Goal: Task Accomplishment & Management: Use online tool/utility

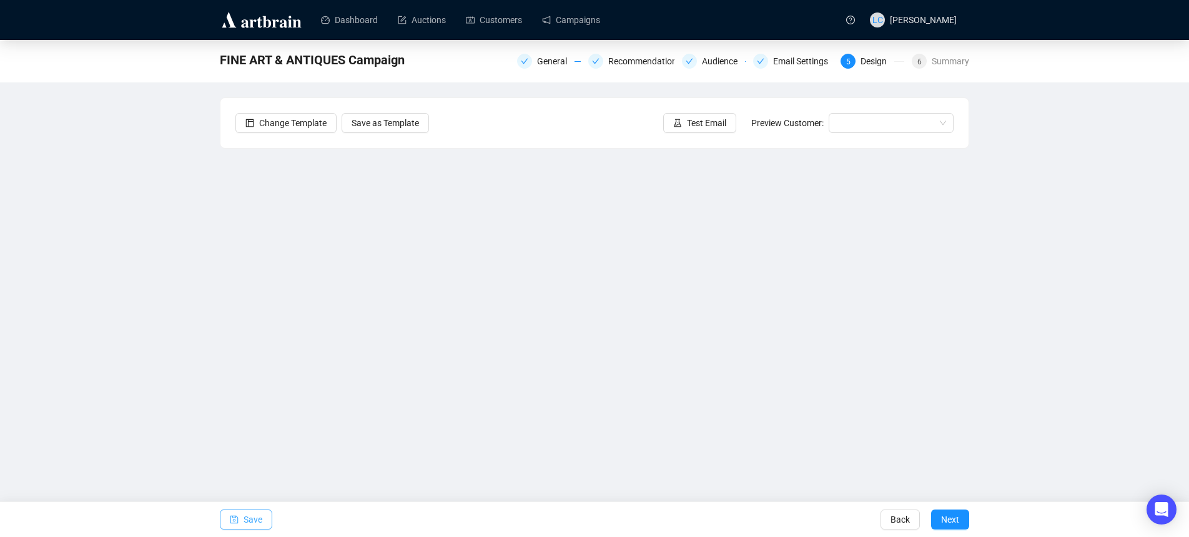
click at [246, 525] on span "Save" at bounding box center [253, 519] width 19 height 35
click at [718, 116] on span "Test Email" at bounding box center [706, 123] width 39 height 14
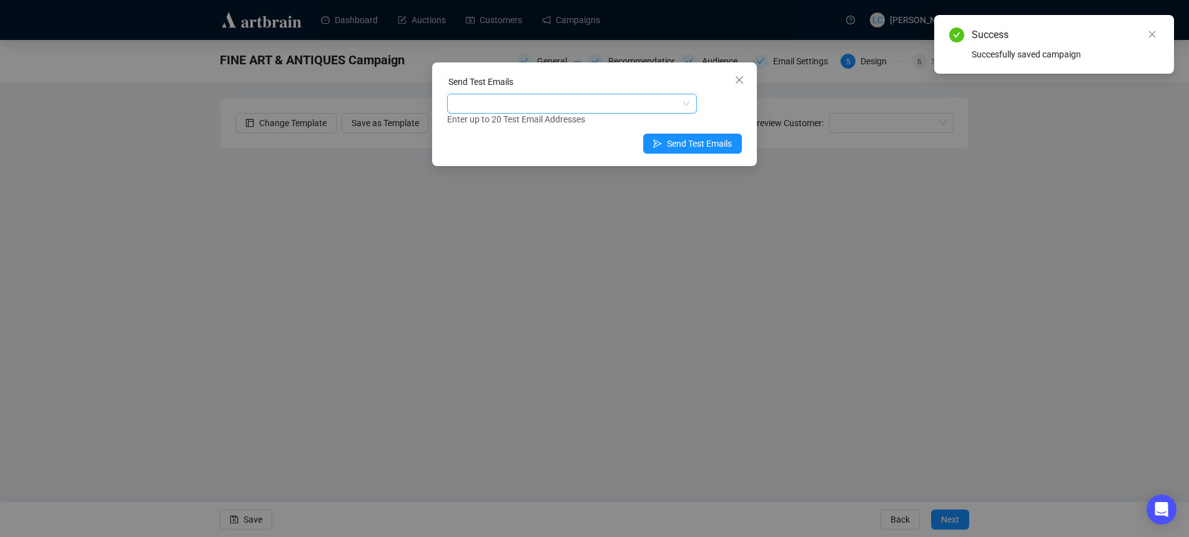
click at [616, 99] on div at bounding box center [566, 103] width 232 height 17
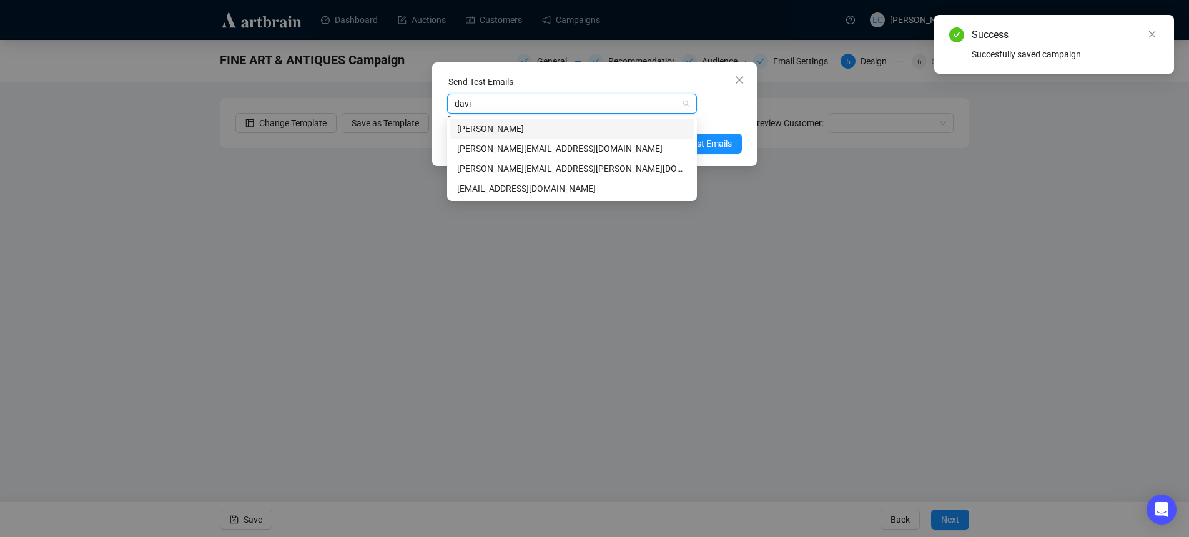
type input "david"
click at [544, 165] on div "[PERSON_NAME][EMAIL_ADDRESS][PERSON_NAME][DOMAIN_NAME]" at bounding box center [572, 169] width 230 height 14
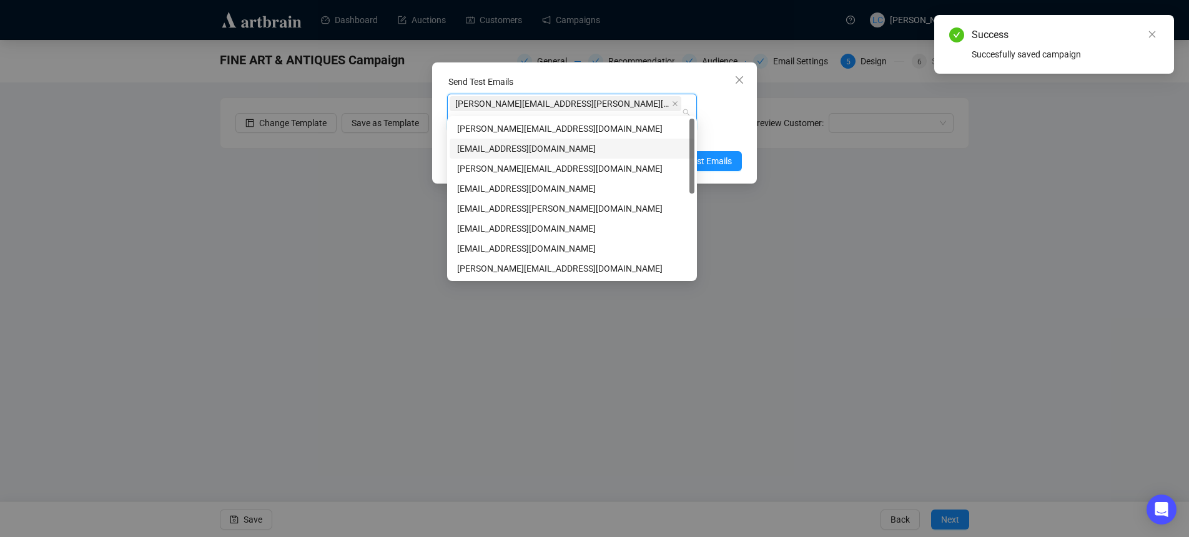
click at [737, 130] on div "Enter up to 20 Test Email Addresses" at bounding box center [594, 137] width 295 height 14
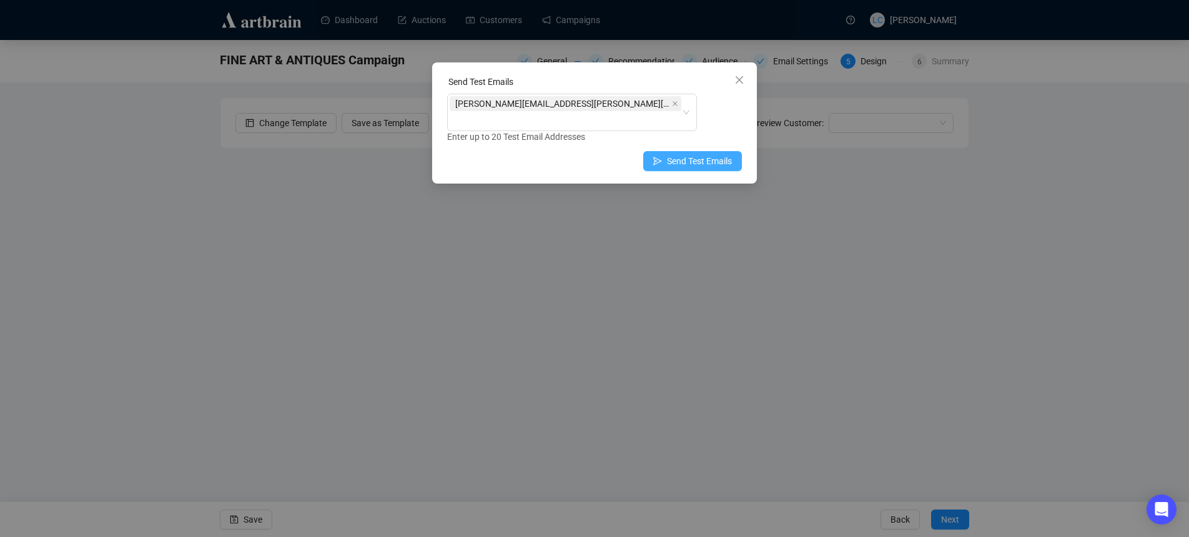
click at [721, 154] on span "Send Test Emails" at bounding box center [699, 161] width 65 height 14
click at [687, 102] on div "[PERSON_NAME][EMAIL_ADDRESS][PERSON_NAME][DOMAIN_NAME]" at bounding box center [572, 112] width 250 height 37
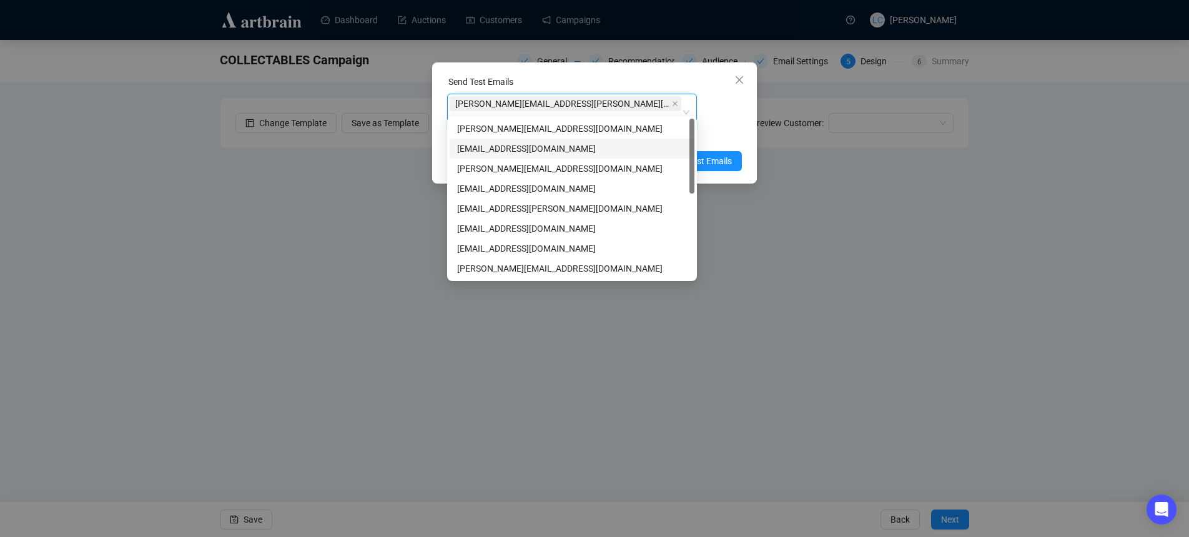
click at [532, 102] on span "[PERSON_NAME][EMAIL_ADDRESS][PERSON_NAME][DOMAIN_NAME]" at bounding box center [566, 103] width 232 height 15
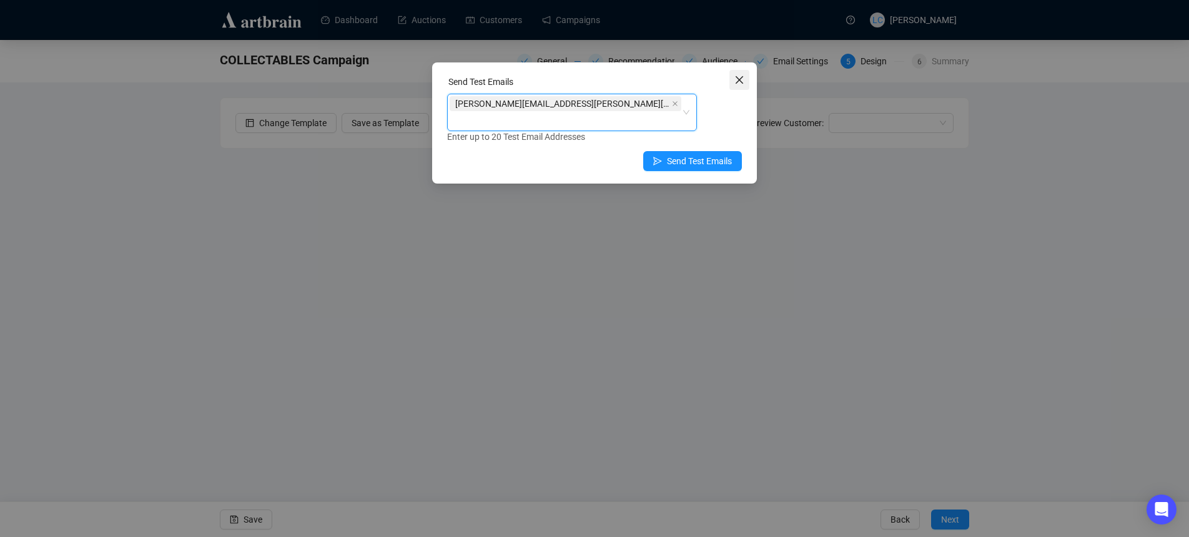
click at [737, 77] on icon "close" at bounding box center [739, 79] width 7 height 7
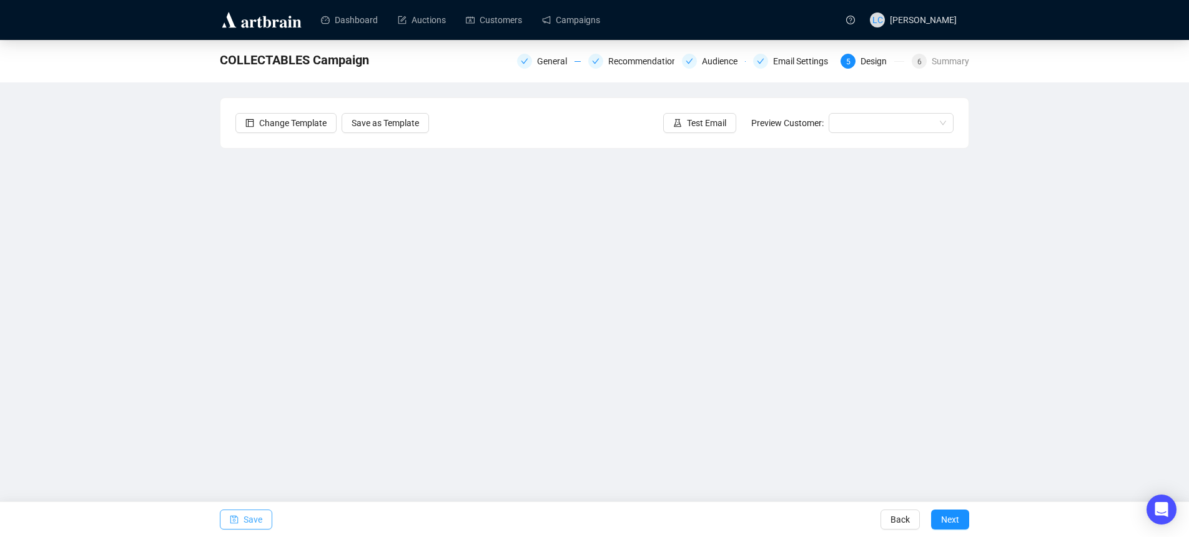
click at [244, 526] on span "Save" at bounding box center [253, 519] width 19 height 35
click at [700, 116] on button "Test Email" at bounding box center [699, 123] width 73 height 20
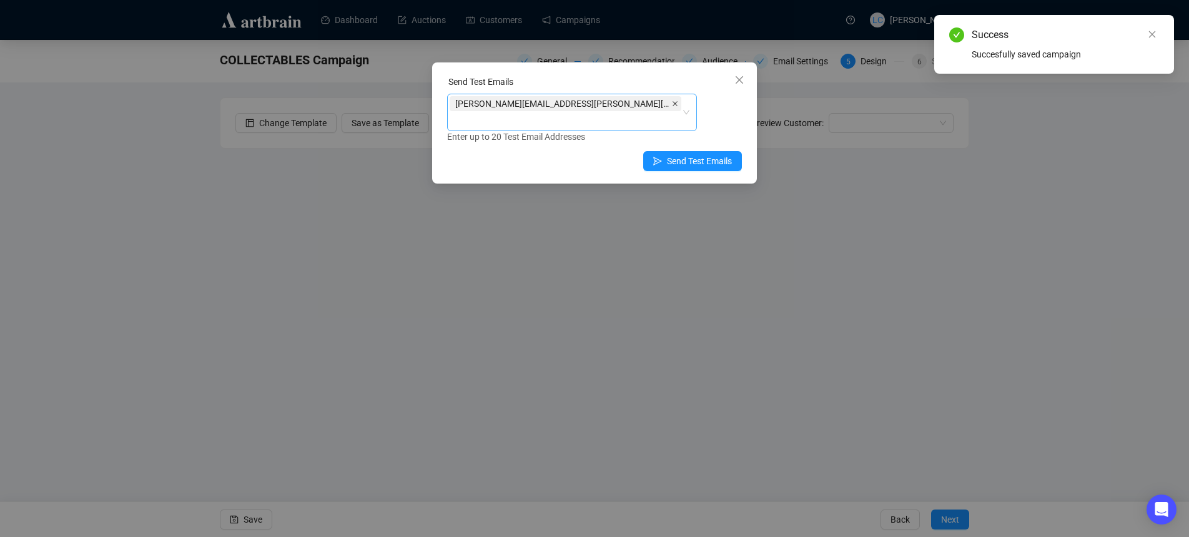
click at [672, 102] on icon "close" at bounding box center [675, 104] width 6 height 6
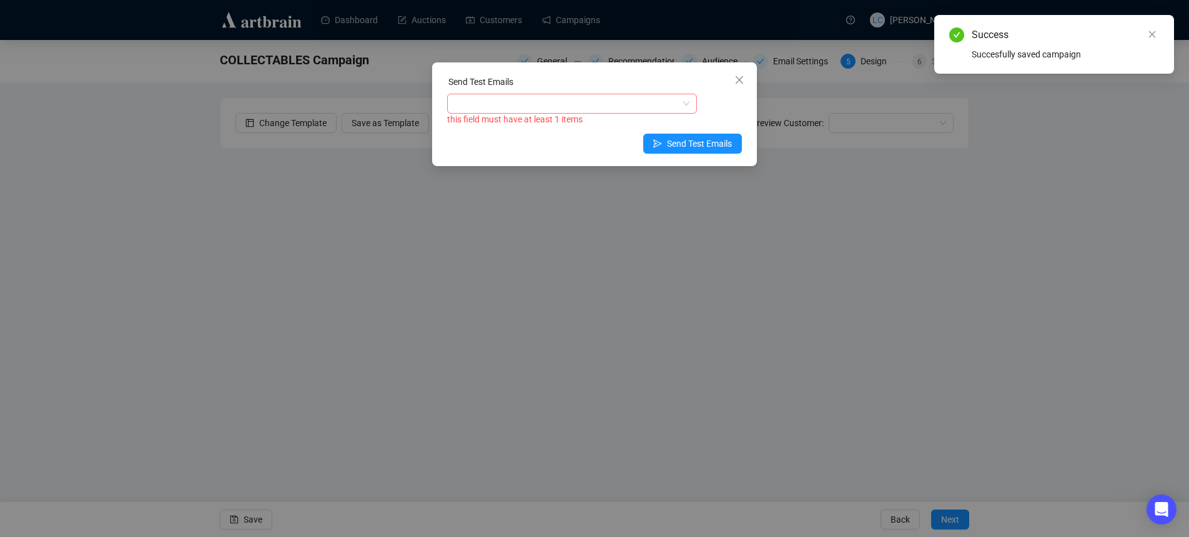
click at [536, 102] on div at bounding box center [566, 103] width 232 height 17
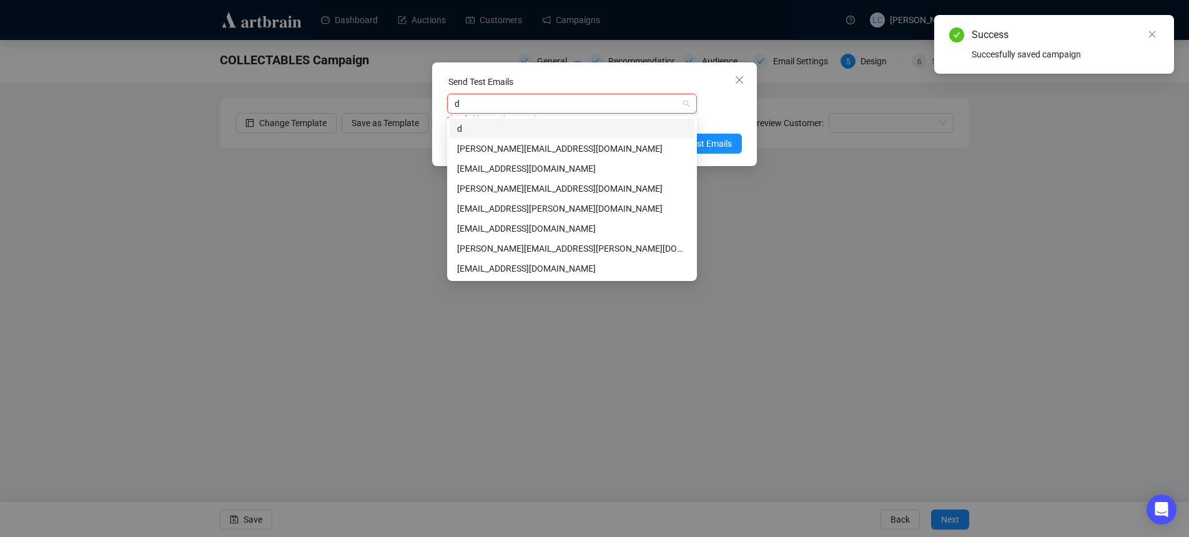
type input "da"
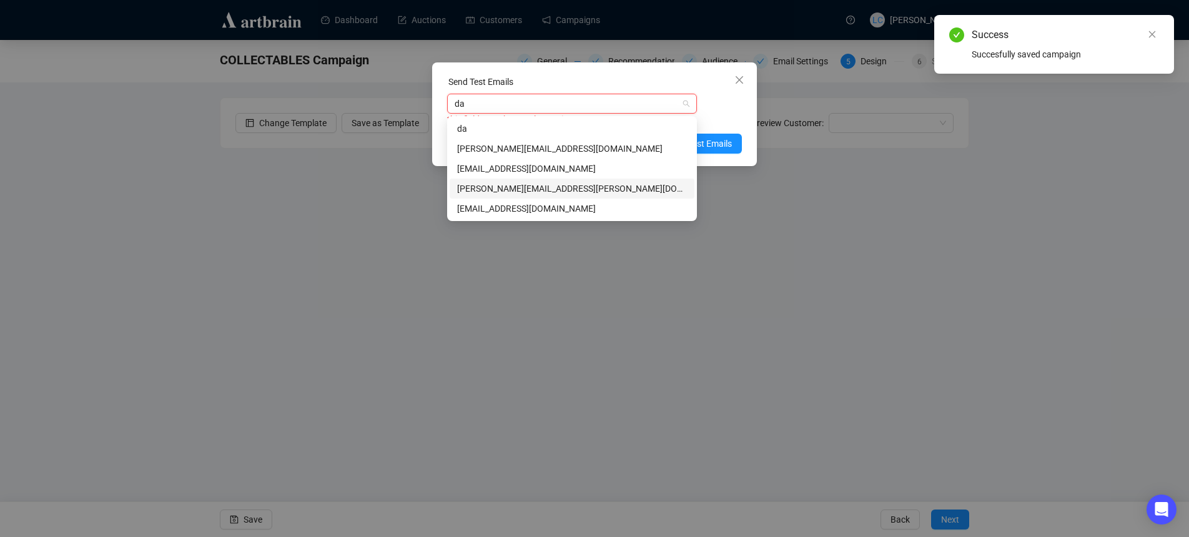
click at [527, 185] on div "[PERSON_NAME][EMAIL_ADDRESS][PERSON_NAME][DOMAIN_NAME]" at bounding box center [572, 189] width 230 height 14
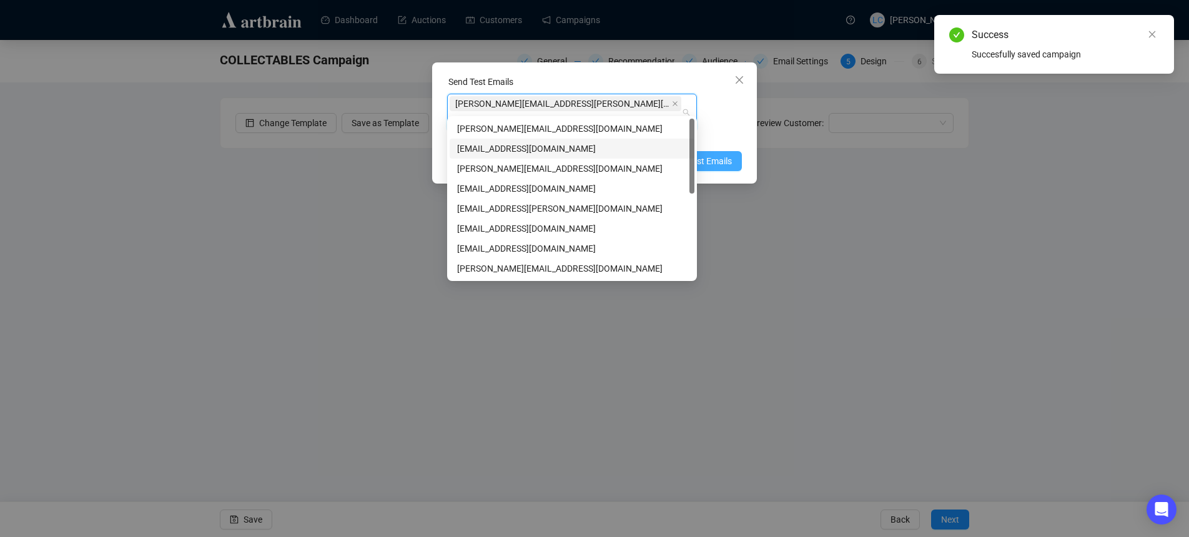
click at [721, 154] on span "Send Test Emails" at bounding box center [699, 161] width 65 height 14
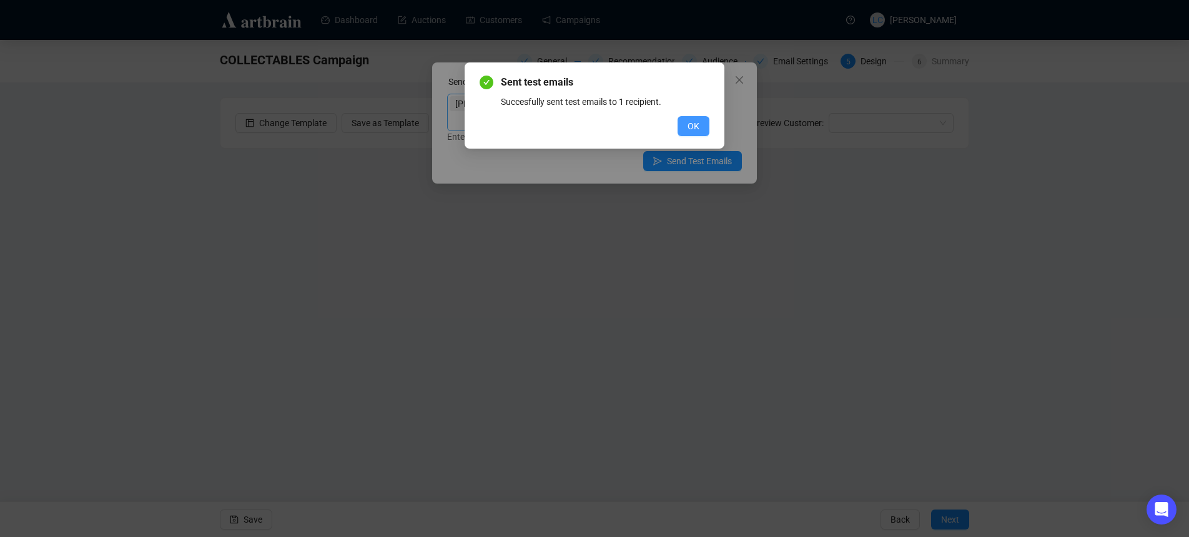
click at [686, 123] on button "OK" at bounding box center [693, 126] width 32 height 20
